Goal: Task Accomplishment & Management: Use online tool/utility

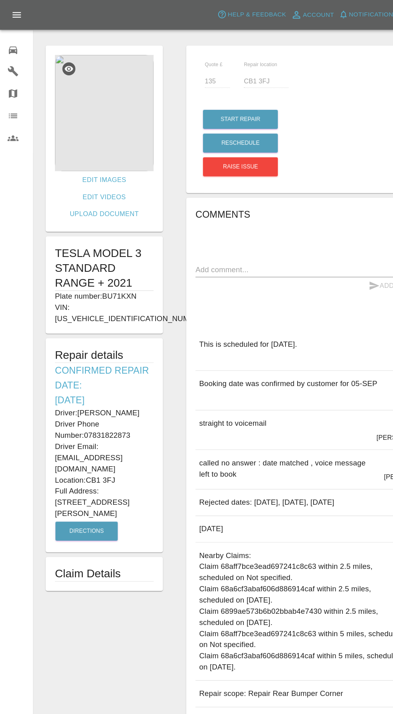
click at [15, 45] on icon at bounding box center [11, 44] width 10 height 10
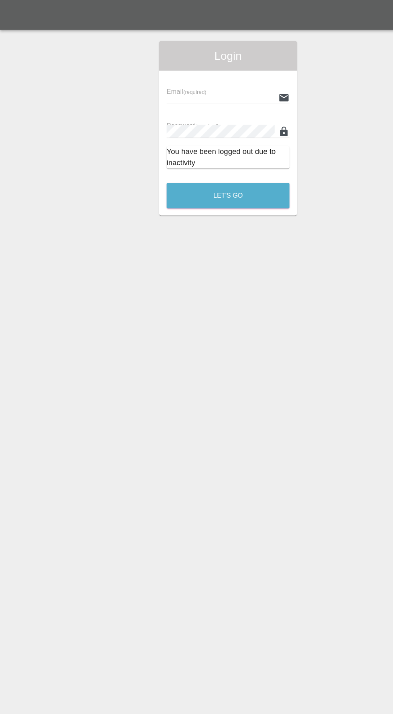
click at [174, 84] on input "text" at bounding box center [190, 84] width 93 height 12
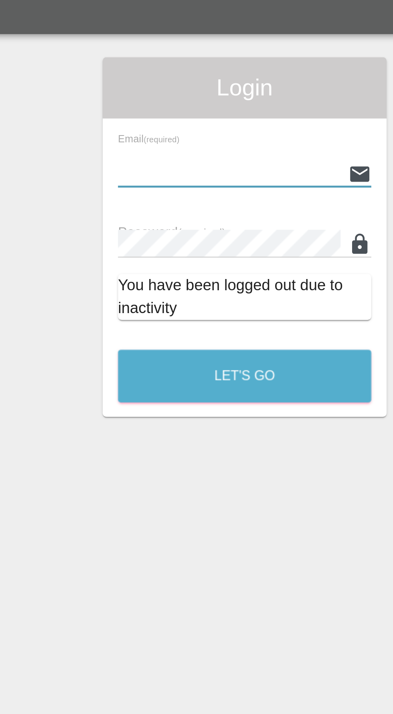
type input "[EMAIL_ADDRESS][DOMAIN_NAME]"
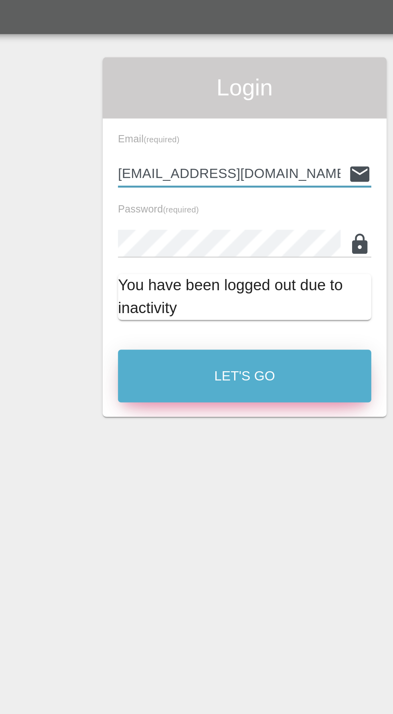
click at [217, 172] on button "Let's Go" at bounding box center [197, 169] width 106 height 22
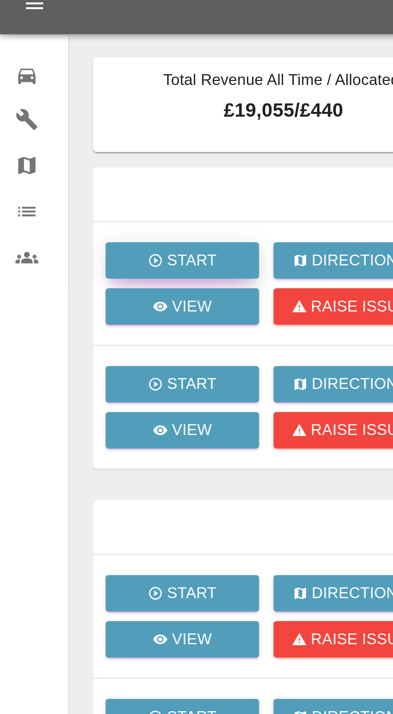
click at [90, 118] on button "Start" at bounding box center [76, 120] width 64 height 15
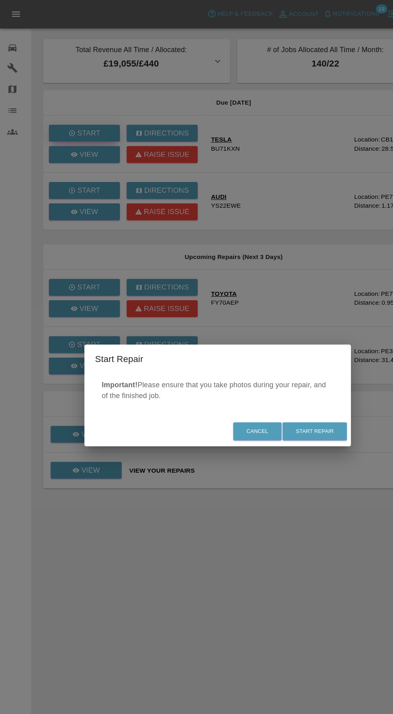
scroll to position [7, 0]
click at [304, 391] on button "Start Repair" at bounding box center [284, 389] width 58 height 16
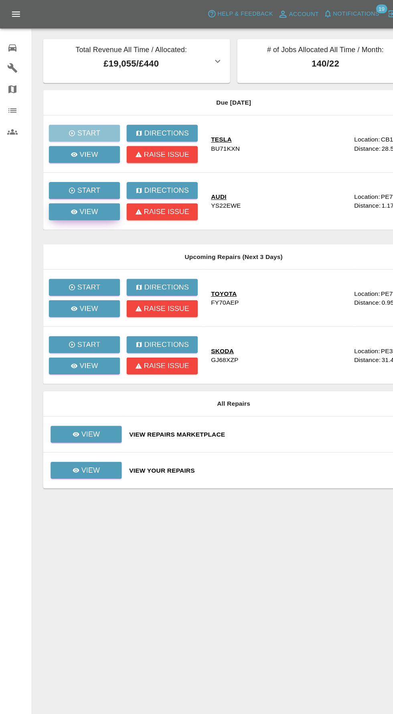
click at [84, 187] on p "View" at bounding box center [80, 191] width 17 height 10
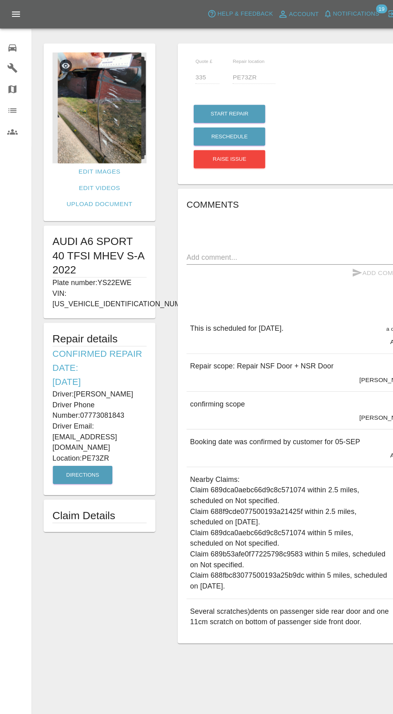
click at [107, 97] on img at bounding box center [89, 97] width 85 height 100
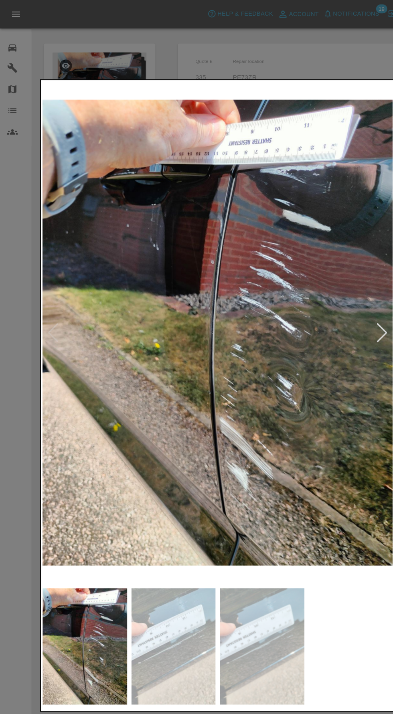
click at [344, 298] on div at bounding box center [345, 301] width 11 height 18
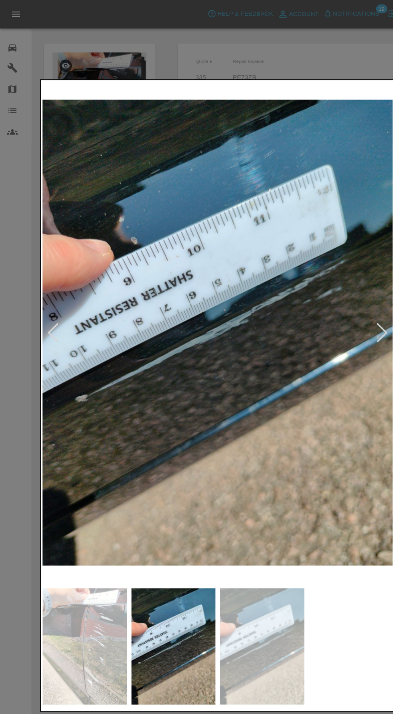
click at [52, 299] on div at bounding box center [48, 301] width 11 height 18
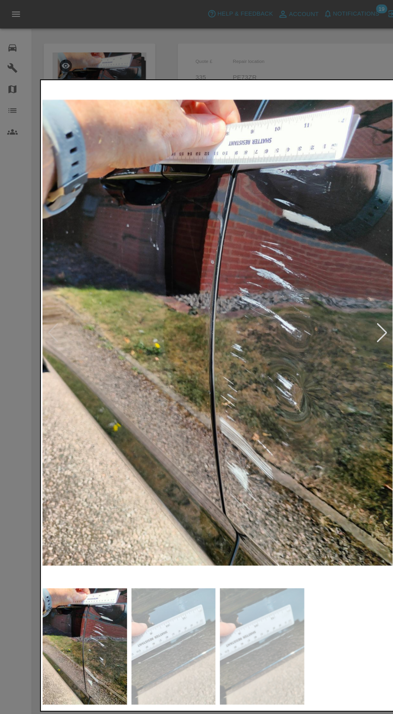
click at [342, 298] on div at bounding box center [345, 301] width 11 height 18
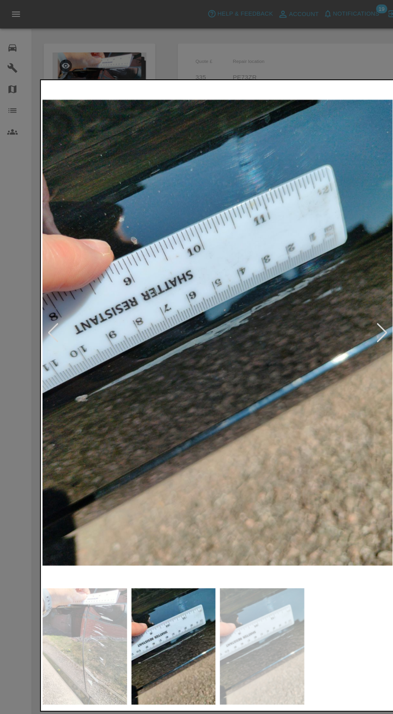
click at [342, 298] on div at bounding box center [345, 301] width 11 height 18
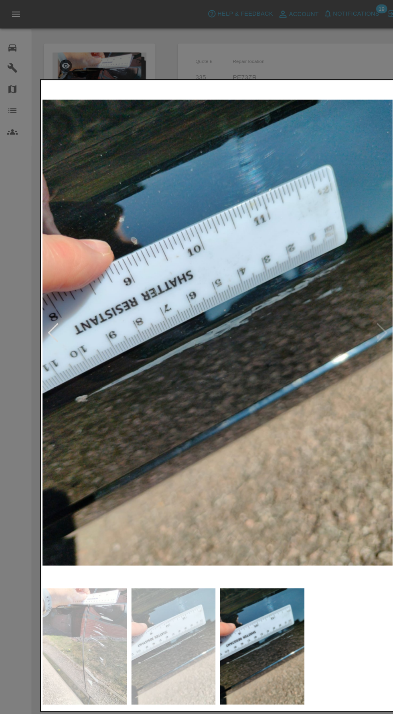
click at [338, 313] on img at bounding box center [197, 300] width 316 height 453
click at [47, 305] on div at bounding box center [48, 301] width 11 height 18
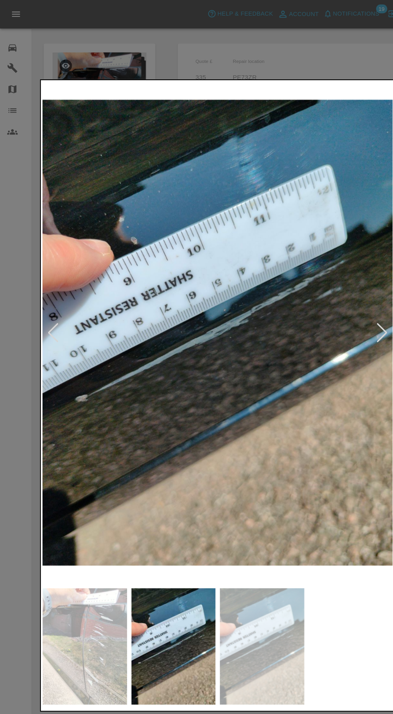
click at [48, 297] on div at bounding box center [48, 301] width 11 height 18
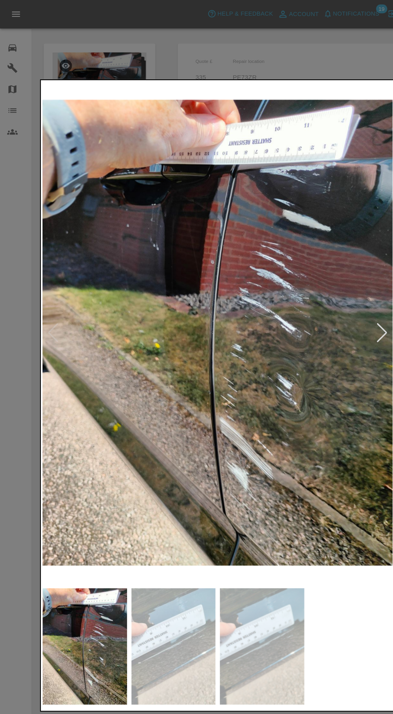
click at [345, 300] on div at bounding box center [345, 301] width 11 height 18
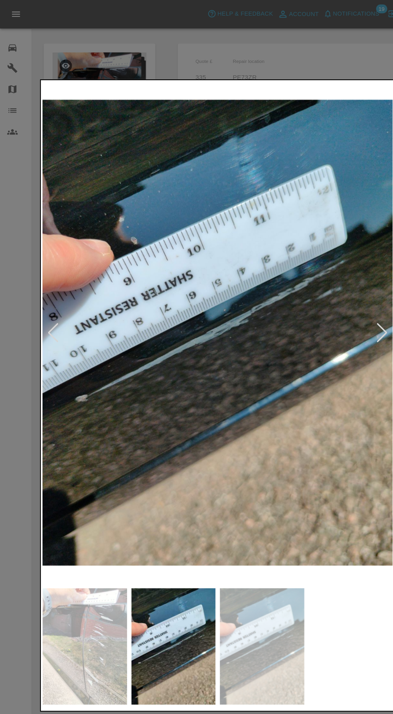
click at [344, 300] on div at bounding box center [345, 301] width 11 height 18
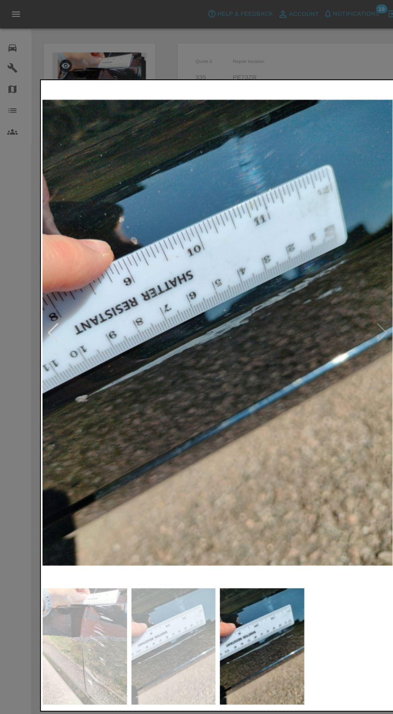
click at [336, 304] on img at bounding box center [197, 300] width 316 height 453
click at [340, 313] on img at bounding box center [197, 300] width 316 height 453
click at [294, 59] on div at bounding box center [196, 357] width 393 height 714
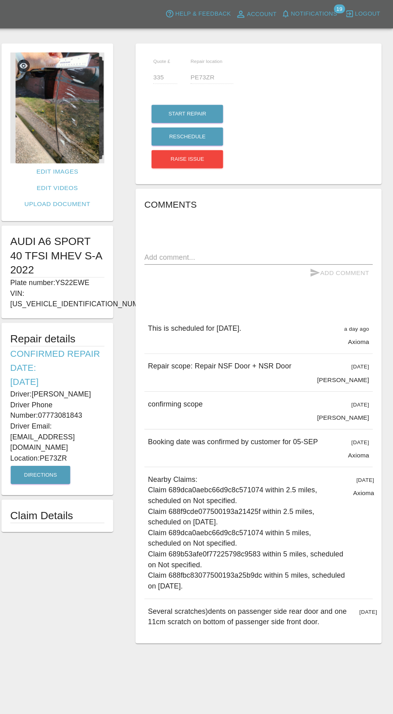
click at [103, 99] on img at bounding box center [89, 97] width 85 height 100
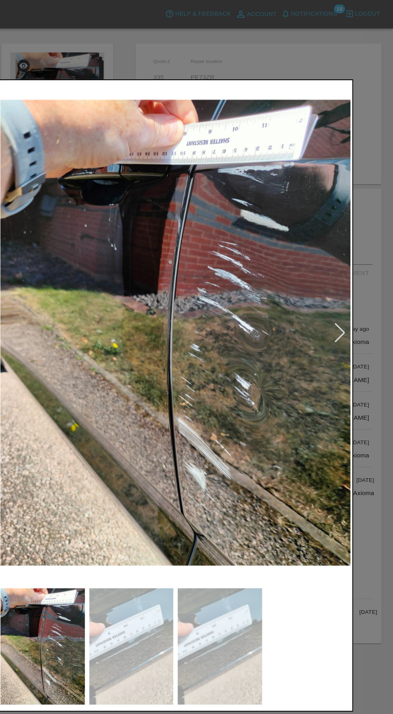
click at [345, 304] on div at bounding box center [345, 301] width 11 height 18
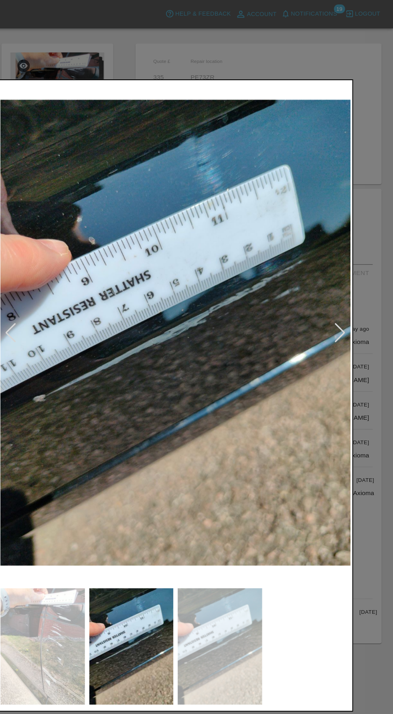
click at [345, 306] on div at bounding box center [345, 301] width 11 height 18
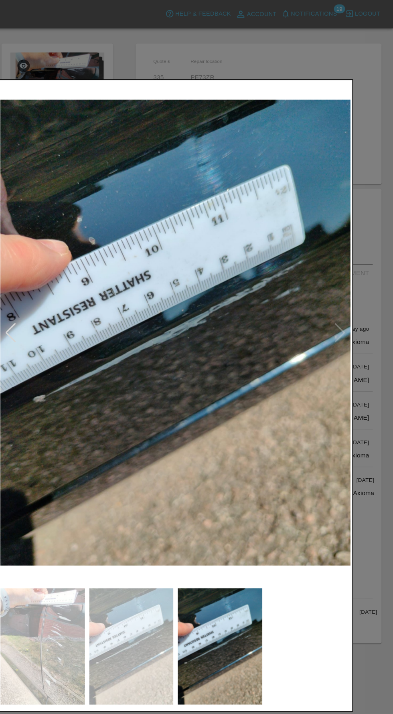
click at [375, 316] on div at bounding box center [196, 357] width 393 height 714
